Goal: Task Accomplishment & Management: Complete application form

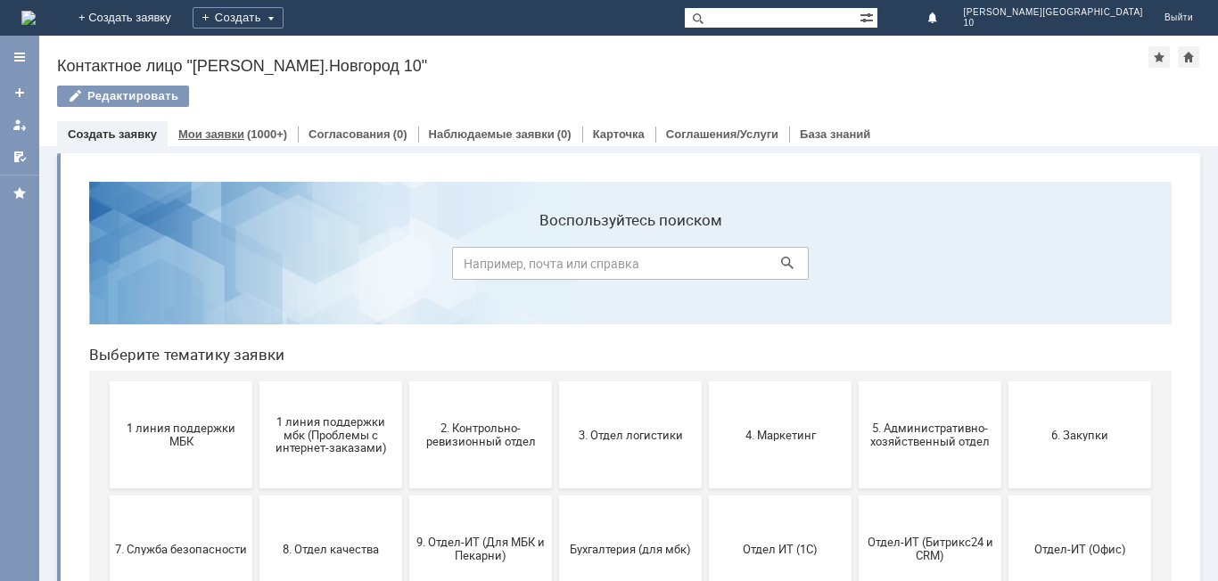
click at [249, 137] on div "(1000+)" at bounding box center [267, 134] width 40 height 13
click at [172, 416] on button "1 линия поддержки МБК" at bounding box center [181, 435] width 143 height 107
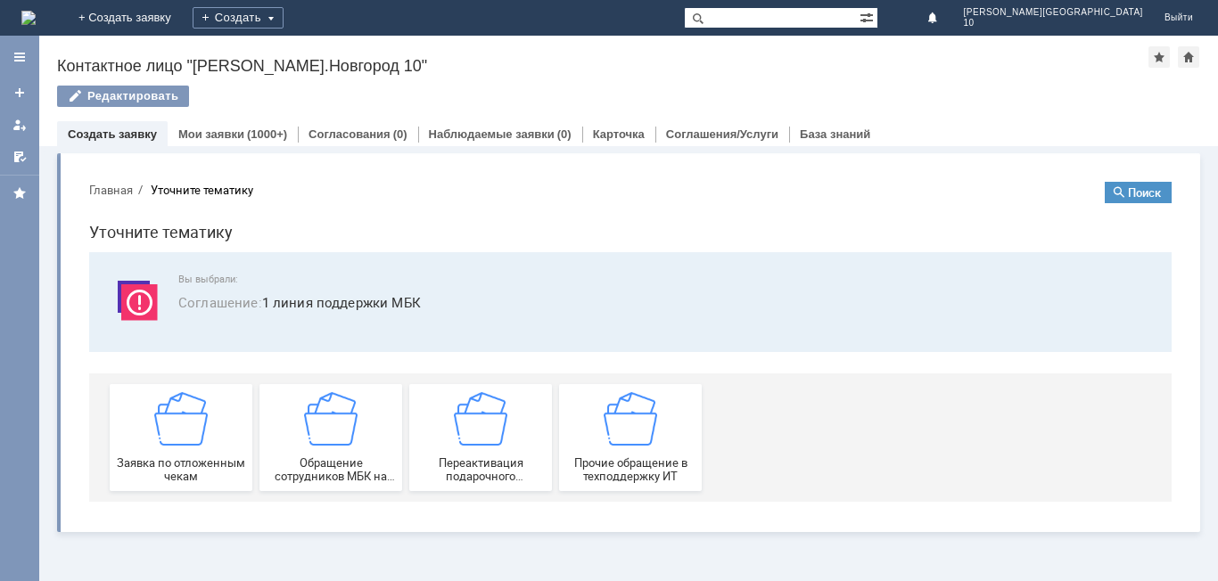
click at [172, 416] on img at bounding box center [181, 419] width 54 height 54
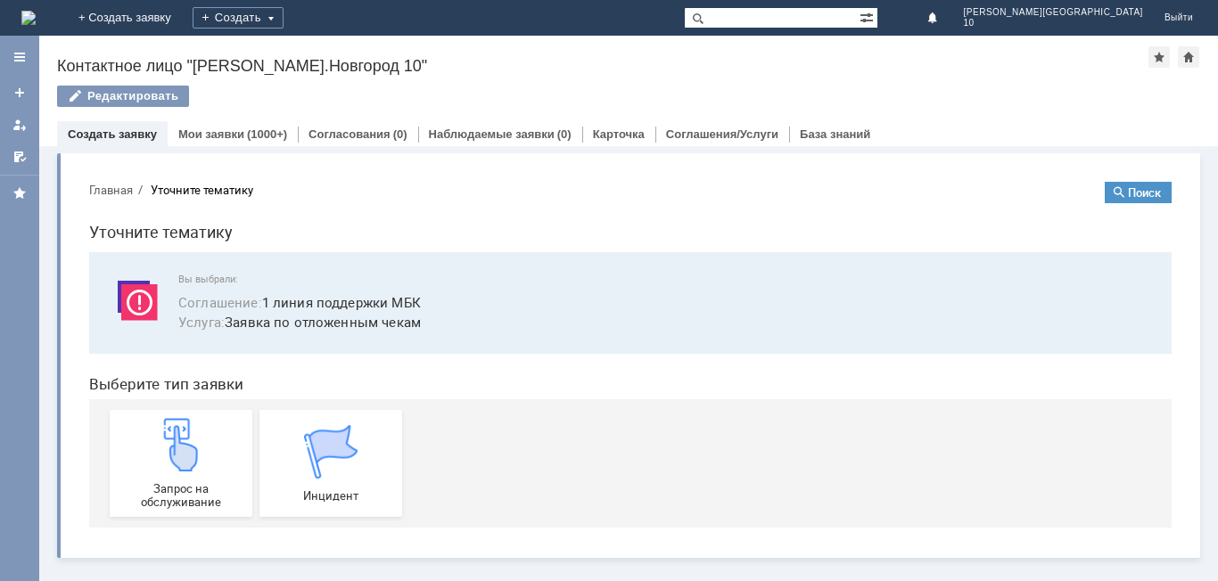
click at [172, 416] on link "Запрос на обслуживание" at bounding box center [181, 463] width 143 height 107
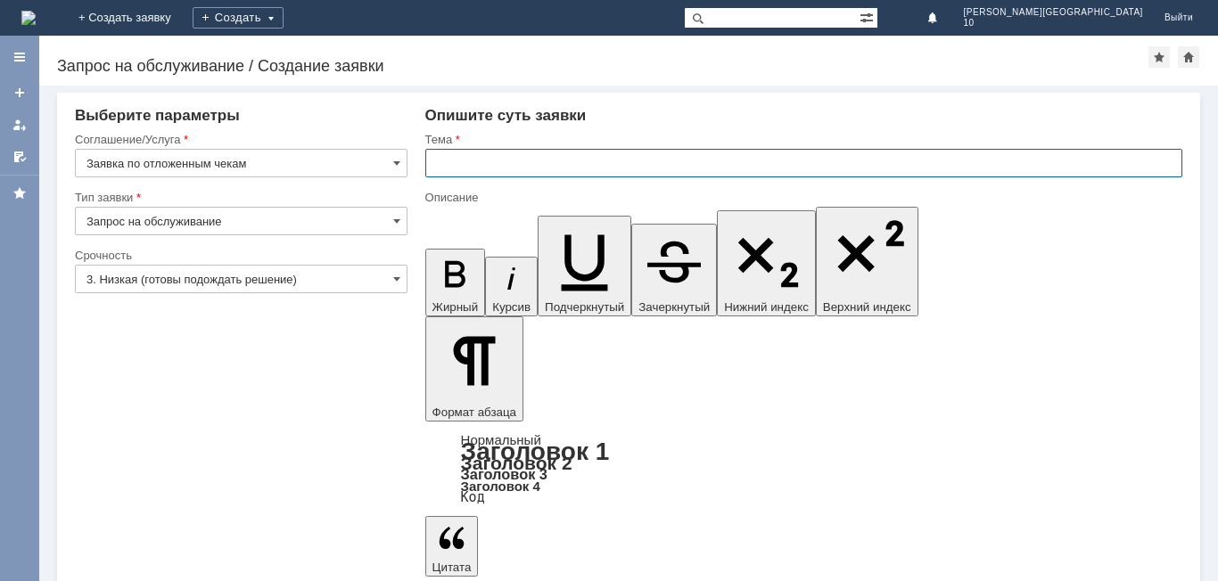
click at [466, 153] on input "text" at bounding box center [803, 163] width 757 height 29
type input "Отложенный чек"
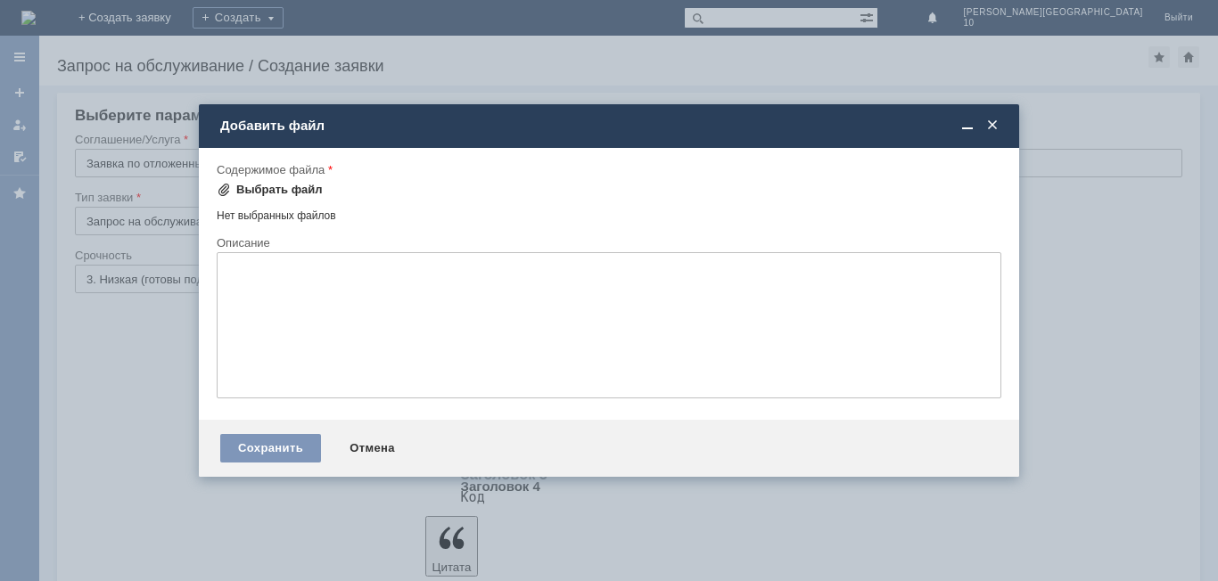
click at [276, 190] on div "Выбрать файл" at bounding box center [279, 190] width 86 height 14
drag, startPoint x: 997, startPoint y: 126, endPoint x: 937, endPoint y: 63, distance: 86.4
click at [995, 124] on span at bounding box center [993, 126] width 18 height 16
